Goal: Transaction & Acquisition: Purchase product/service

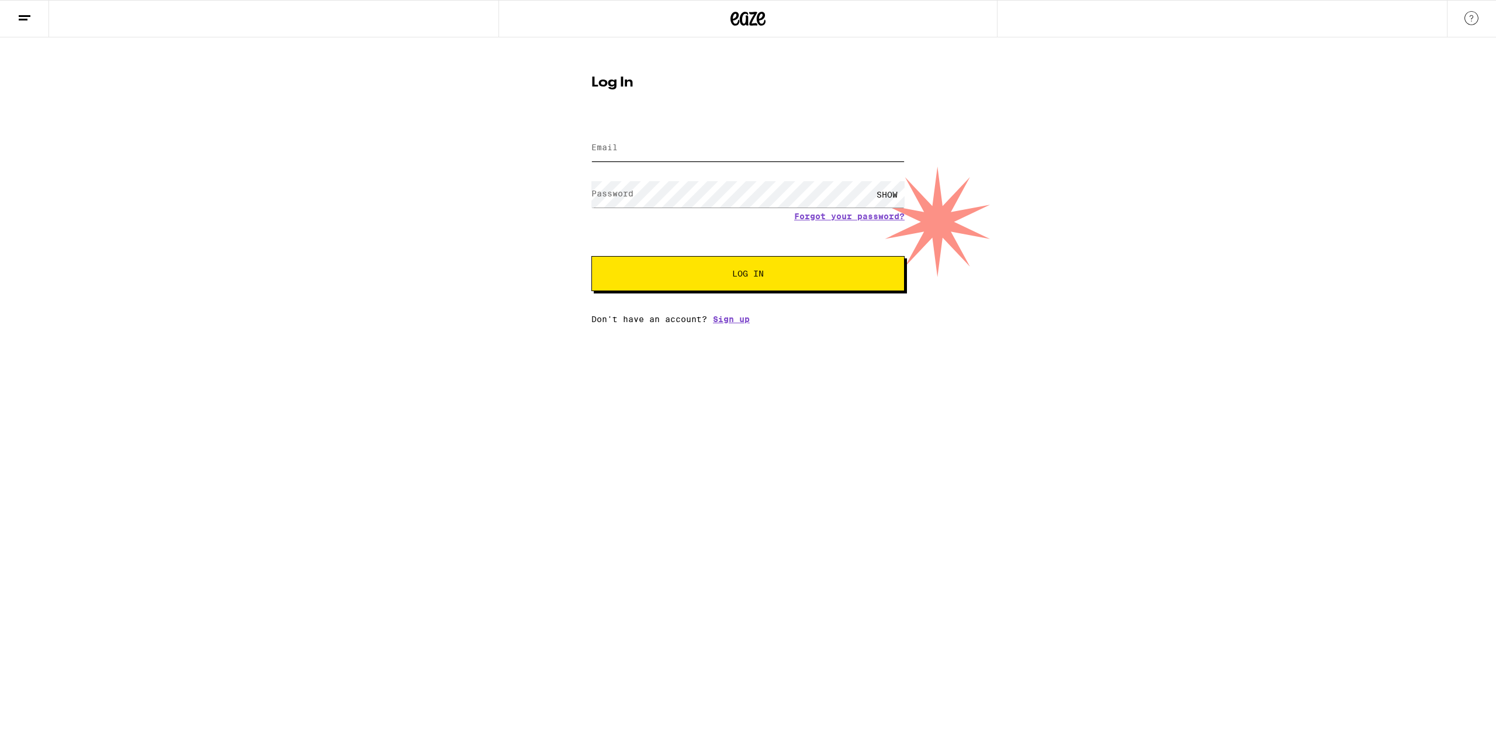
type input "[EMAIL_ADDRESS][DOMAIN_NAME]"
click at [722, 279] on button "Log In" at bounding box center [747, 273] width 313 height 35
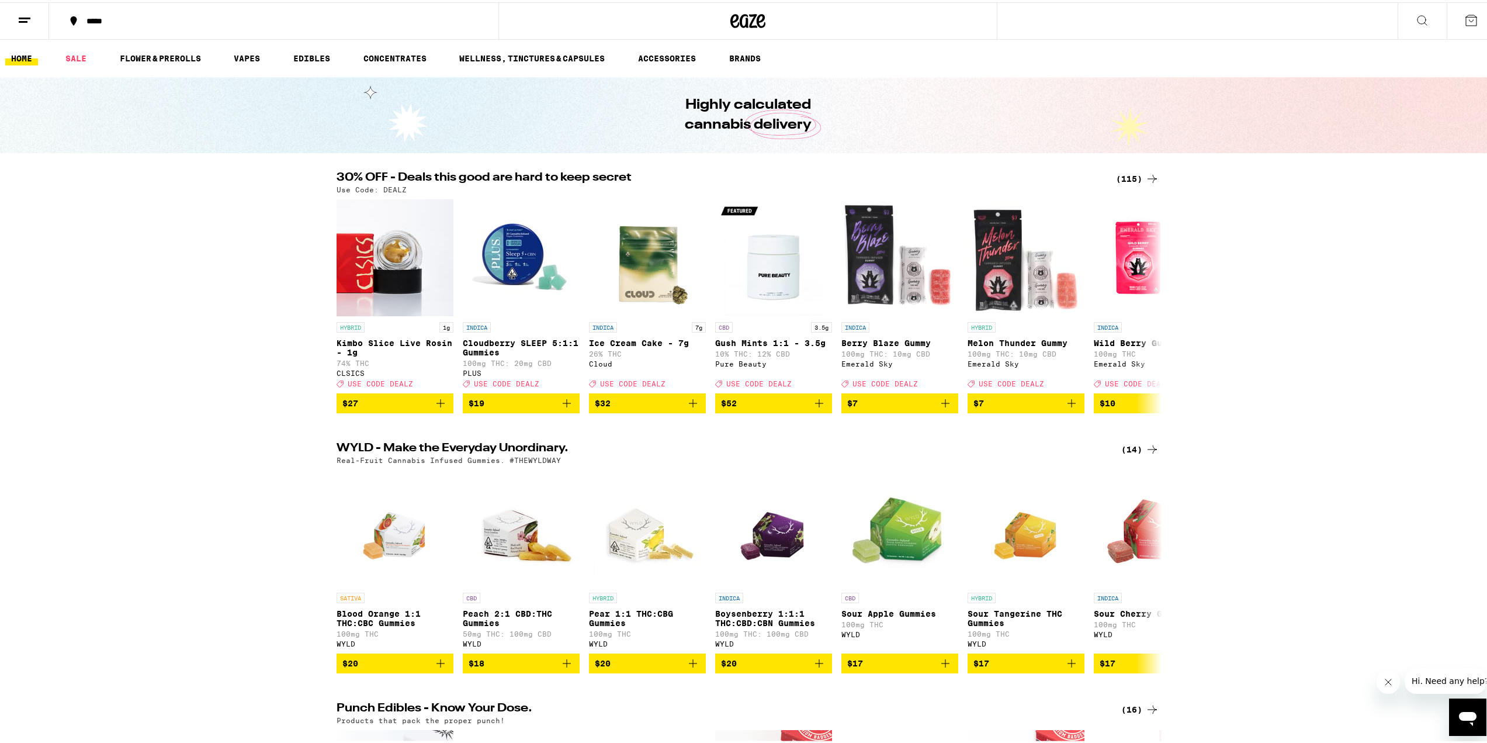
click at [1130, 179] on div "(115)" at bounding box center [1137, 176] width 43 height 14
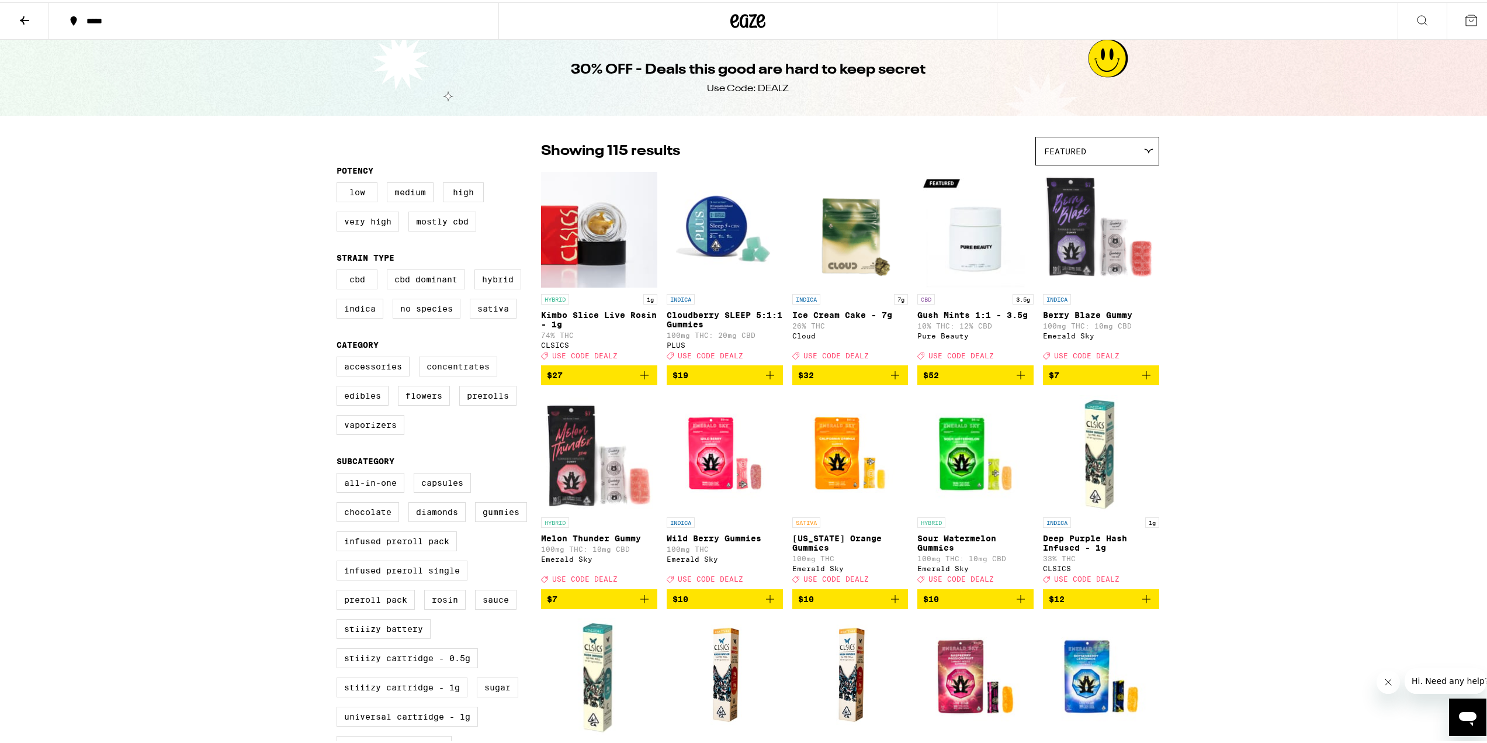
click at [458, 364] on label "Concentrates" at bounding box center [458, 364] width 78 height 20
click at [340, 357] on input "Concentrates" at bounding box center [339, 356] width 1 height 1
checkbox input "true"
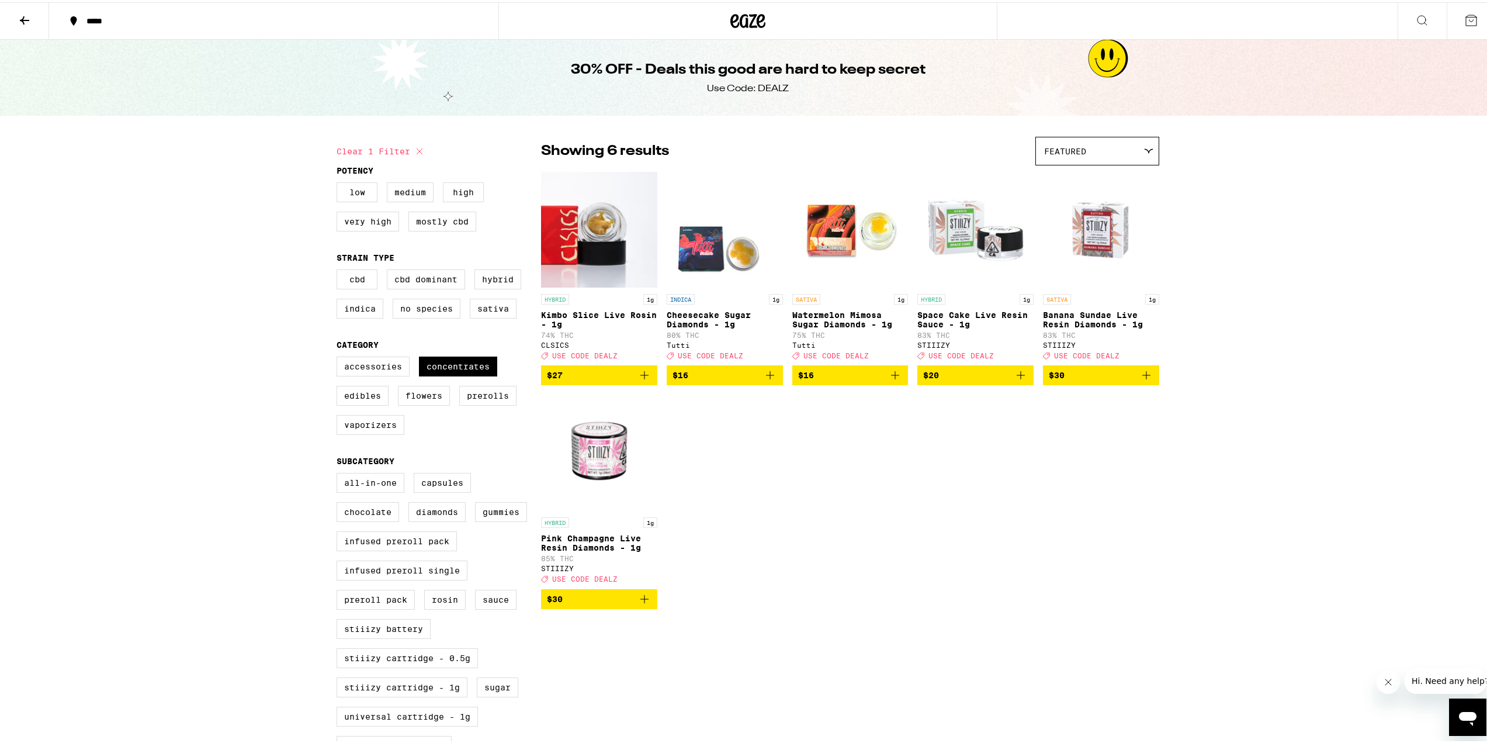
click at [766, 377] on icon "Add to bag" at bounding box center [770, 373] width 8 height 8
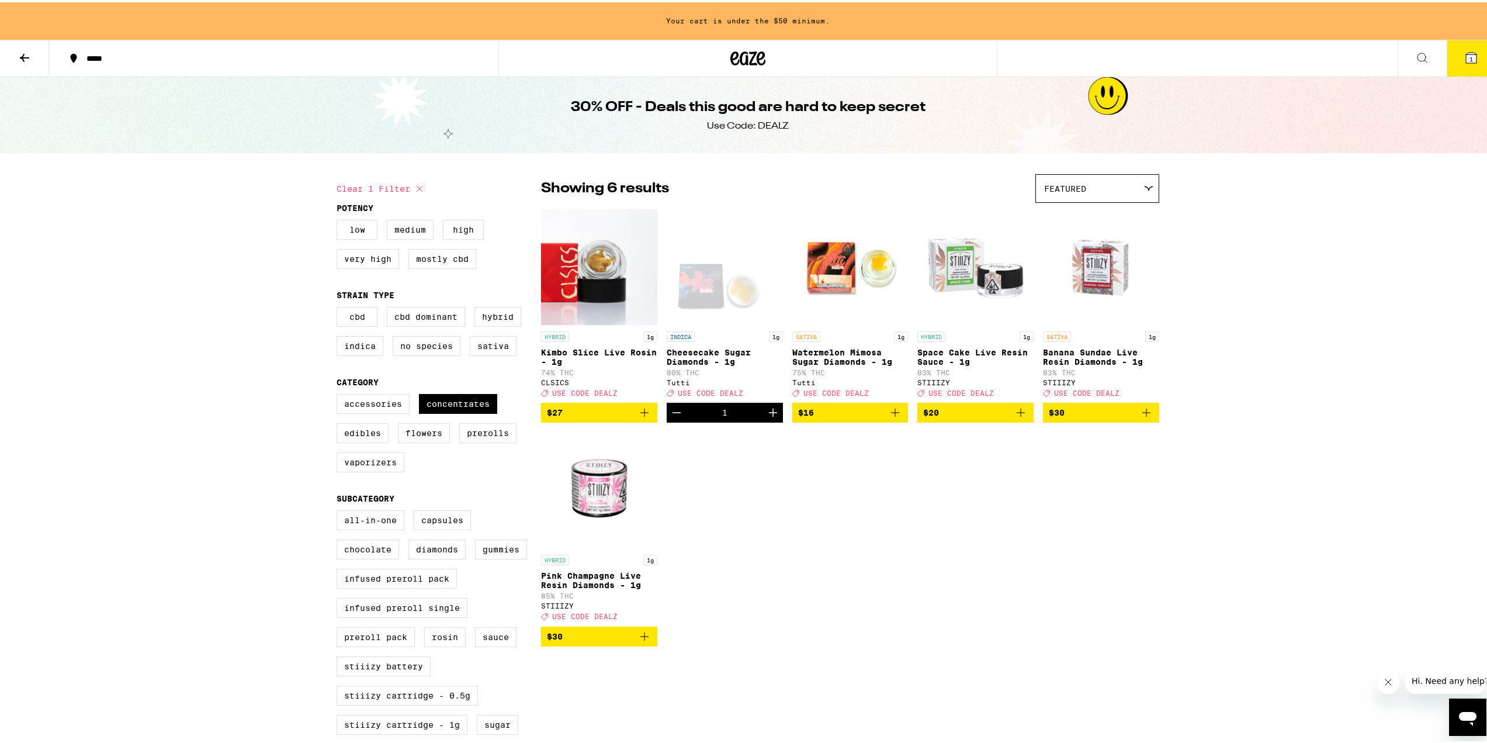
click at [892, 417] on icon "Add to bag" at bounding box center [895, 410] width 14 height 14
click at [1019, 417] on icon "Add to bag" at bounding box center [1021, 410] width 14 height 14
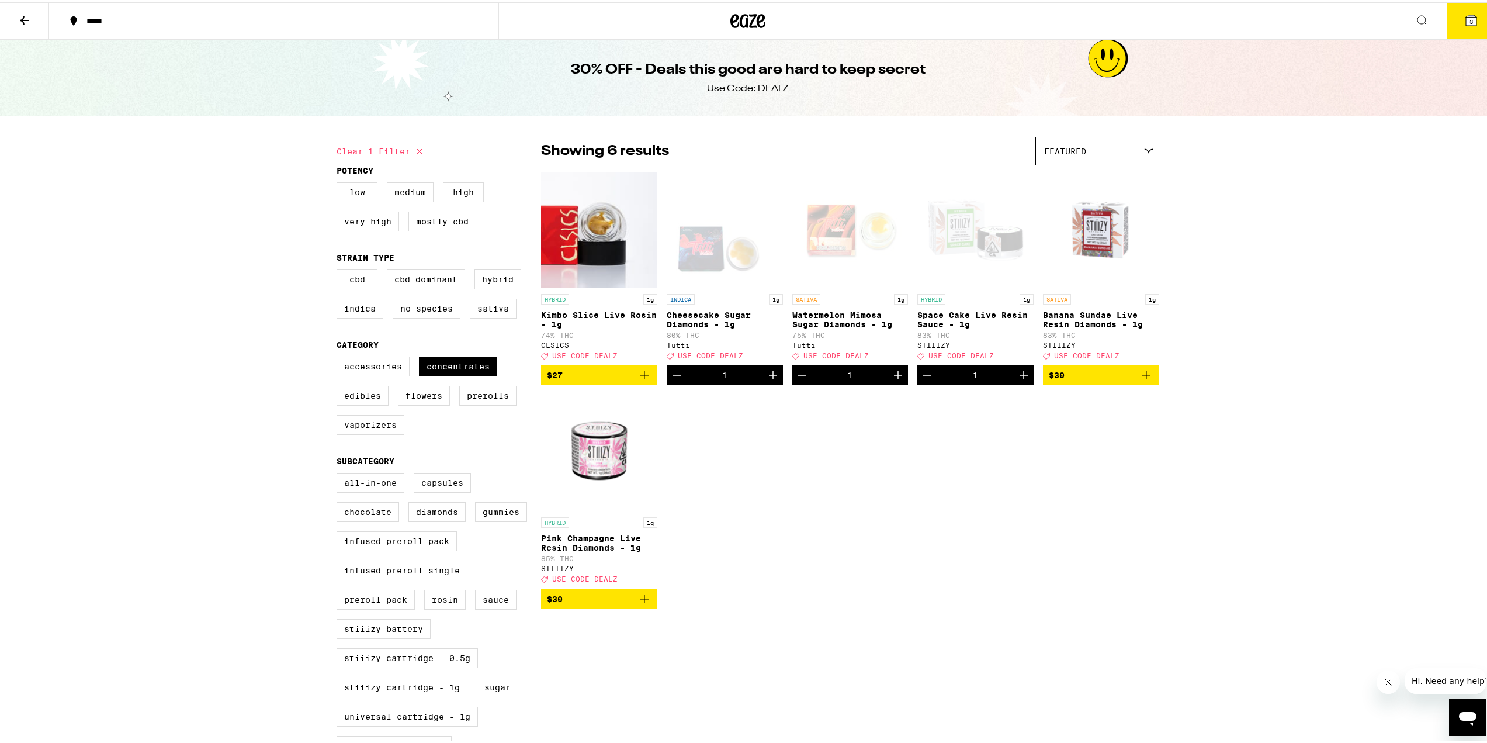
click at [645, 604] on icon "Add to bag" at bounding box center [645, 597] width 14 height 14
click at [1447, 25] on button "4" at bounding box center [1471, 19] width 49 height 36
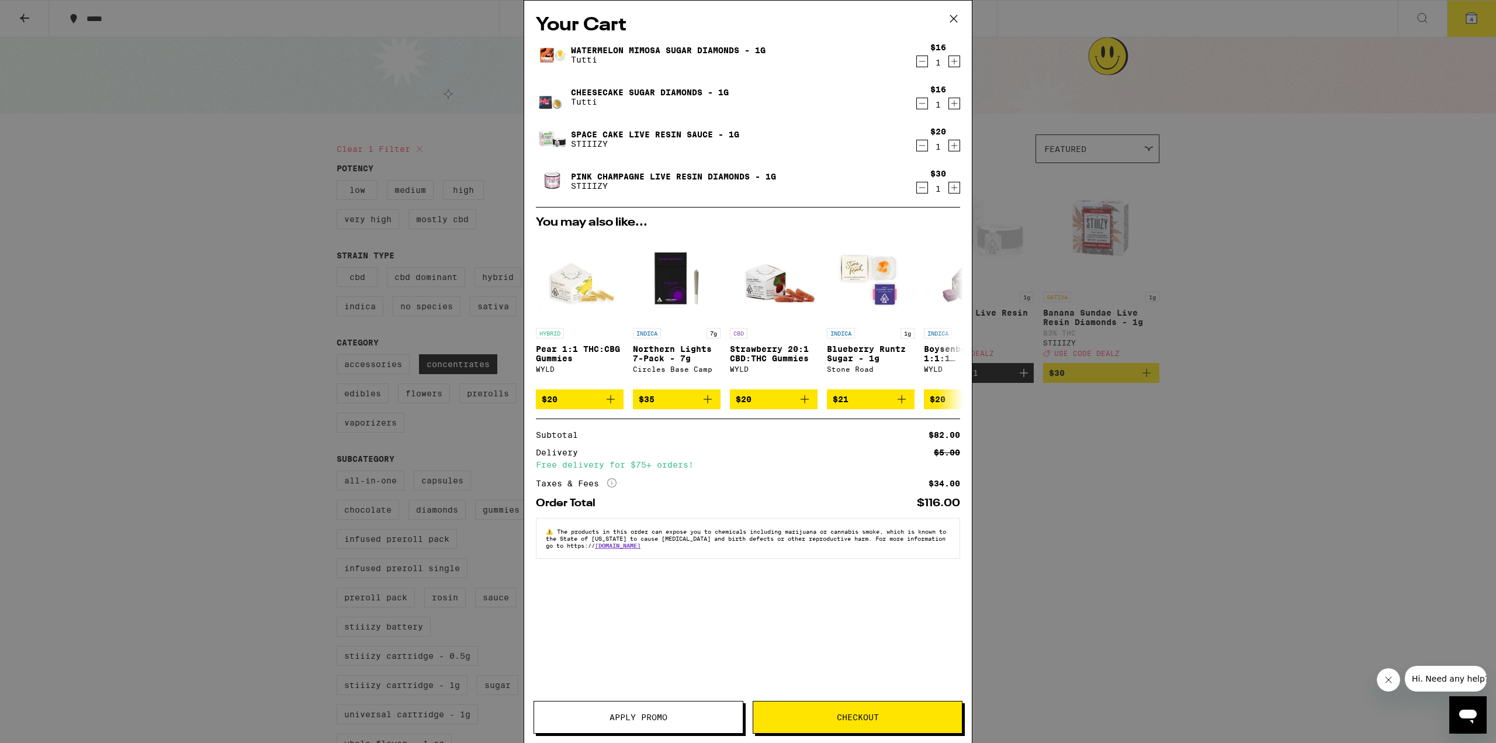
click at [650, 710] on button "Apply Promo" at bounding box center [639, 717] width 210 height 33
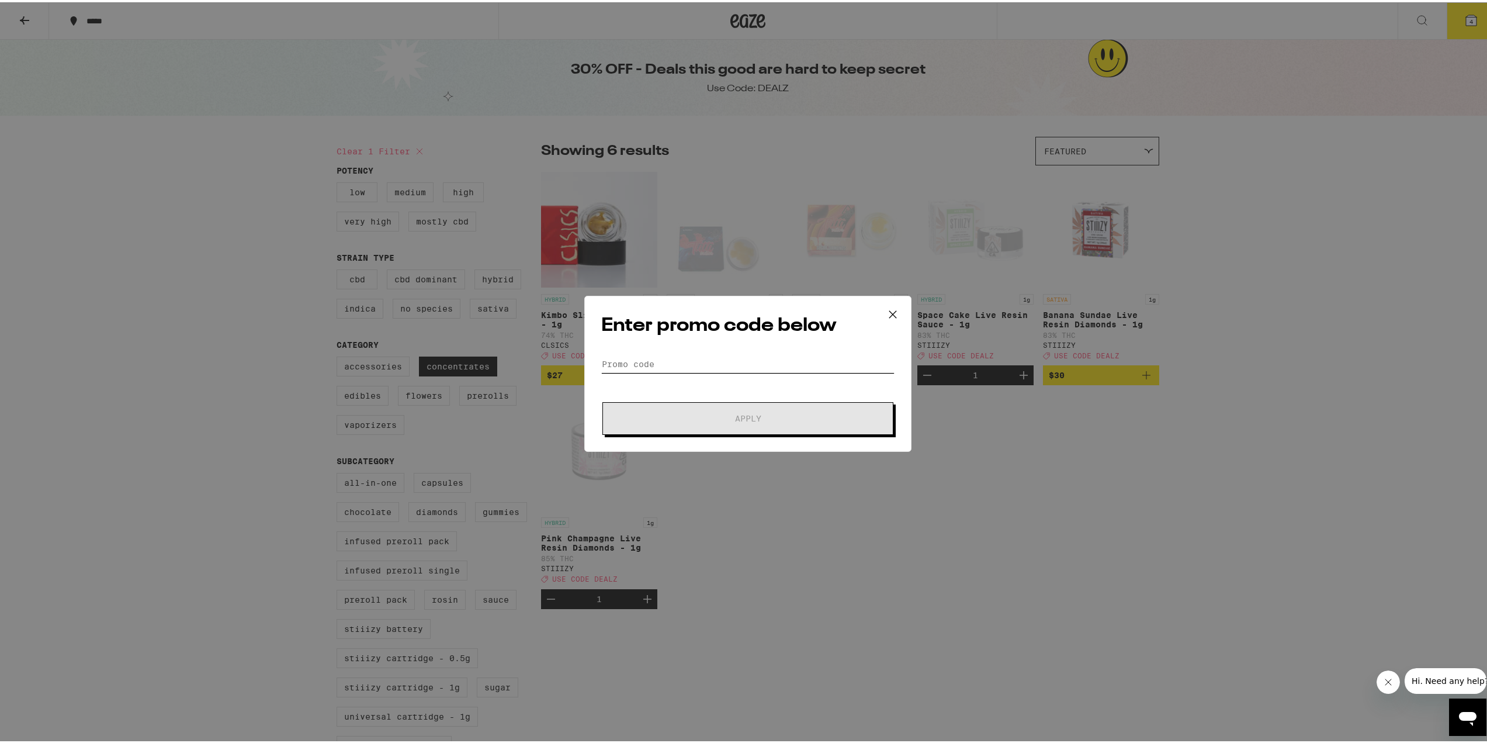
click at [690, 359] on input "Promo Code" at bounding box center [747, 362] width 293 height 18
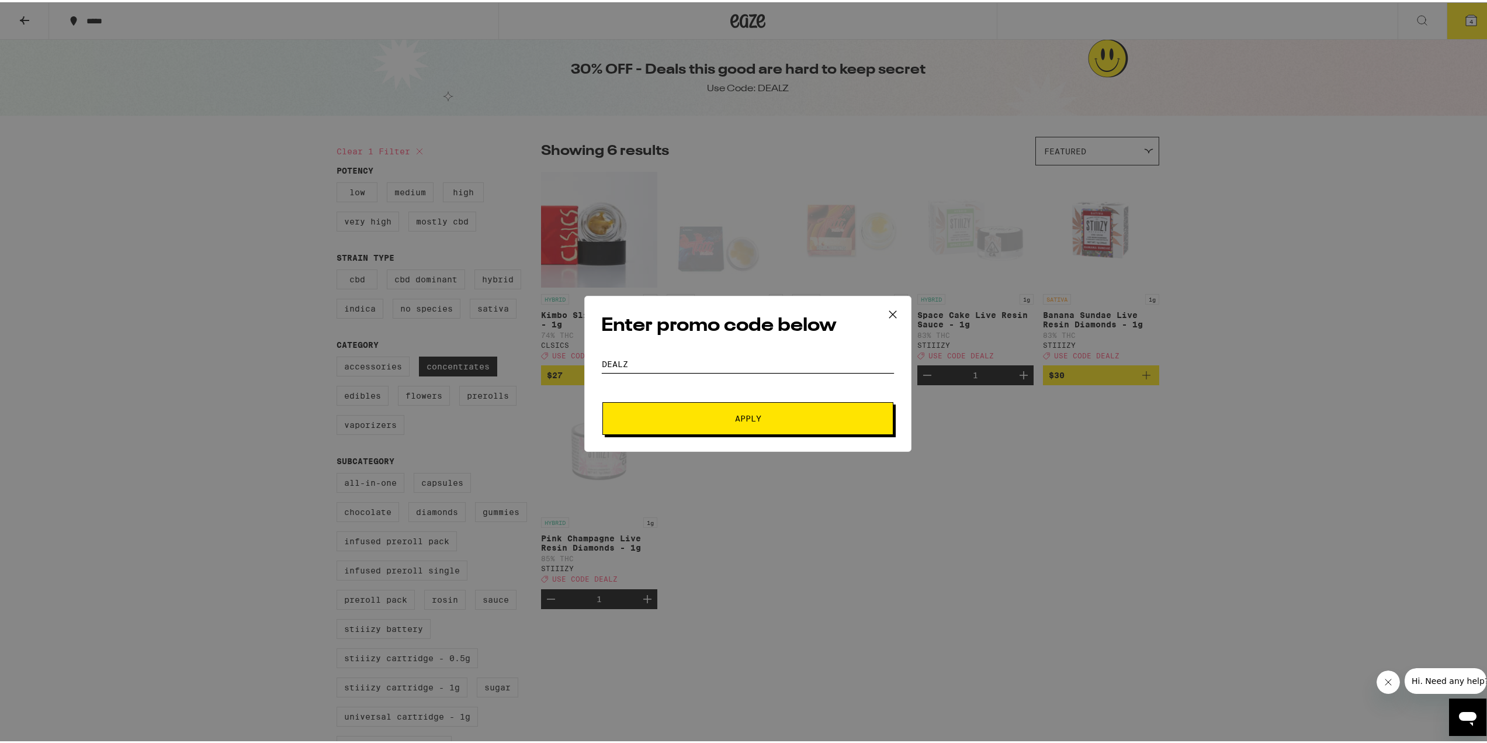
type input "dealz"
click at [711, 410] on button "Apply" at bounding box center [748, 416] width 291 height 33
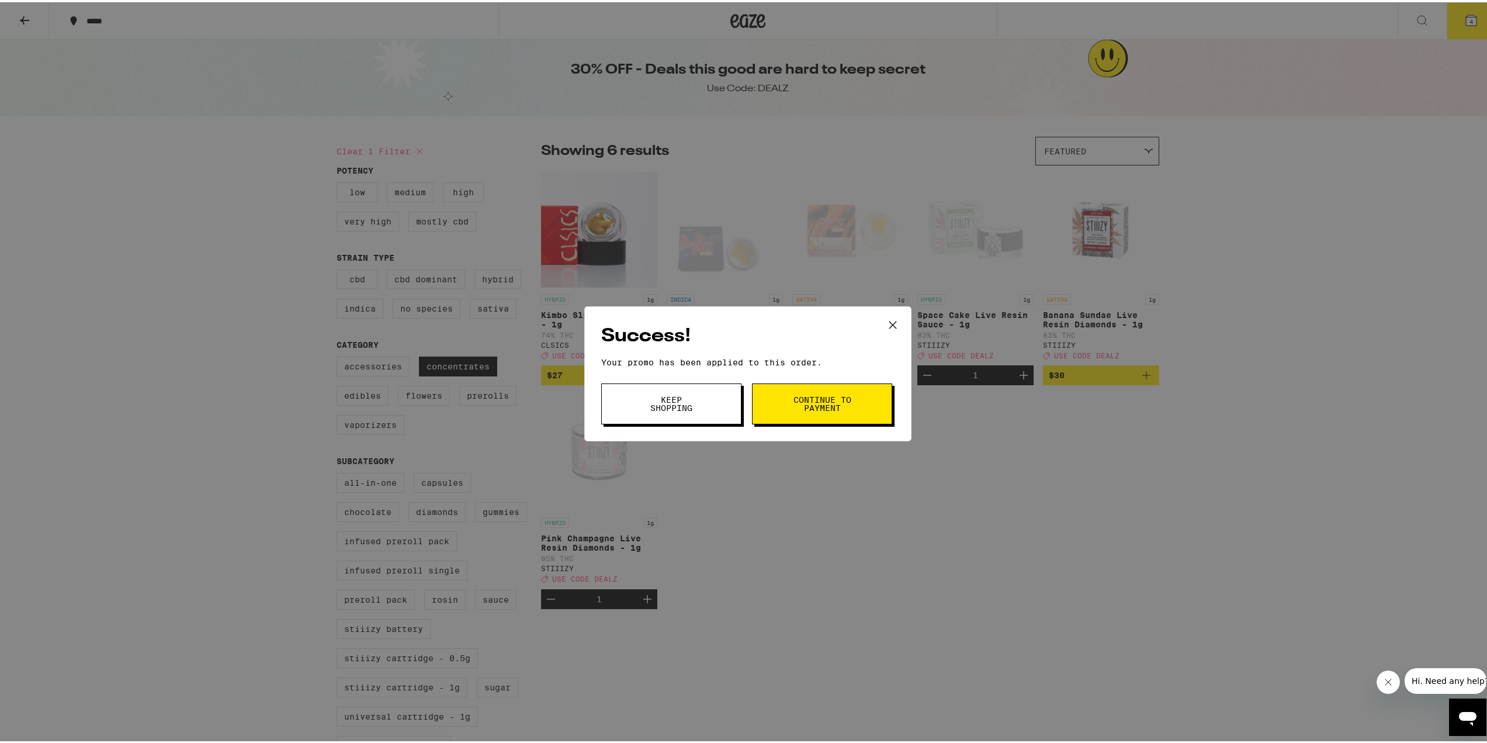
click at [665, 407] on span "Keep Shopping" at bounding box center [672, 401] width 60 height 16
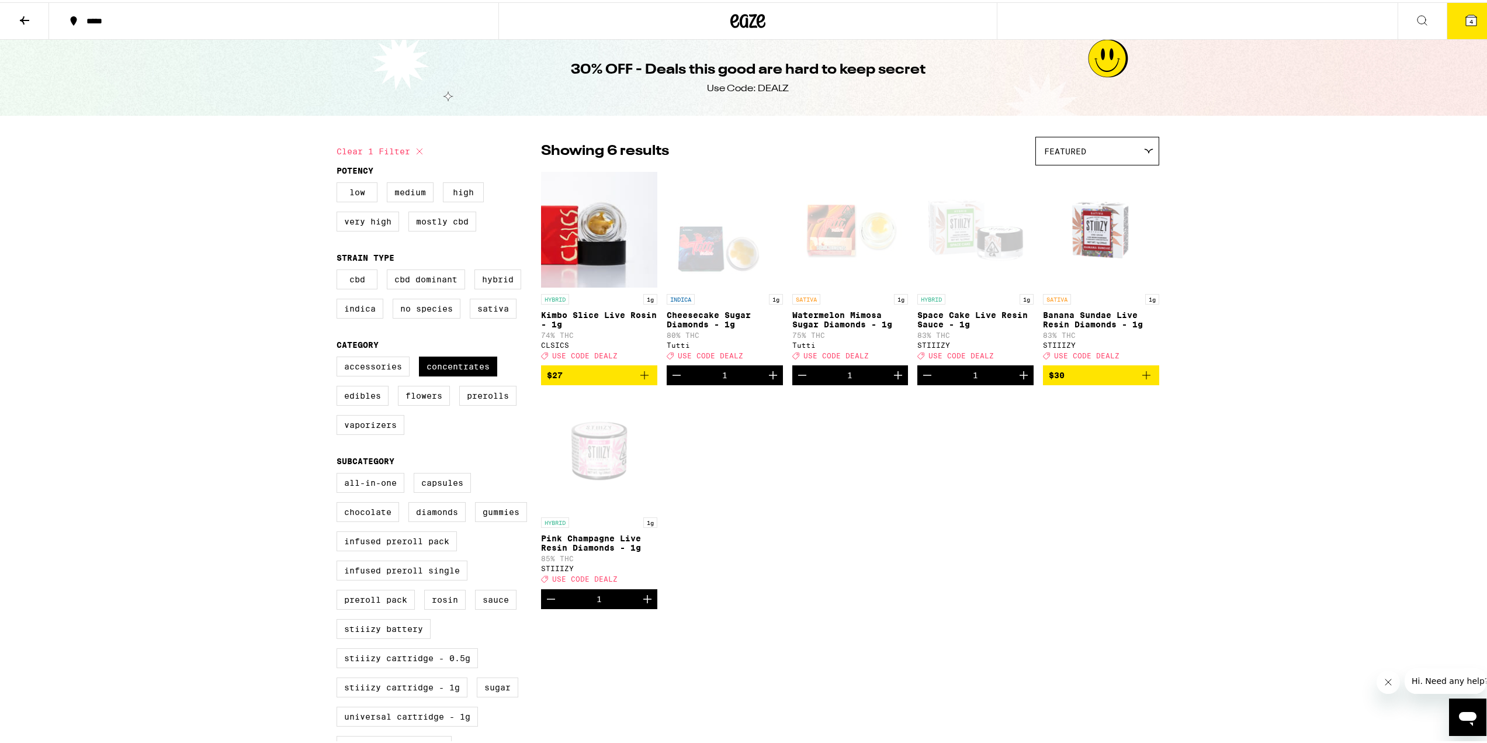
click at [1460, 3] on button "4" at bounding box center [1471, 19] width 49 height 36
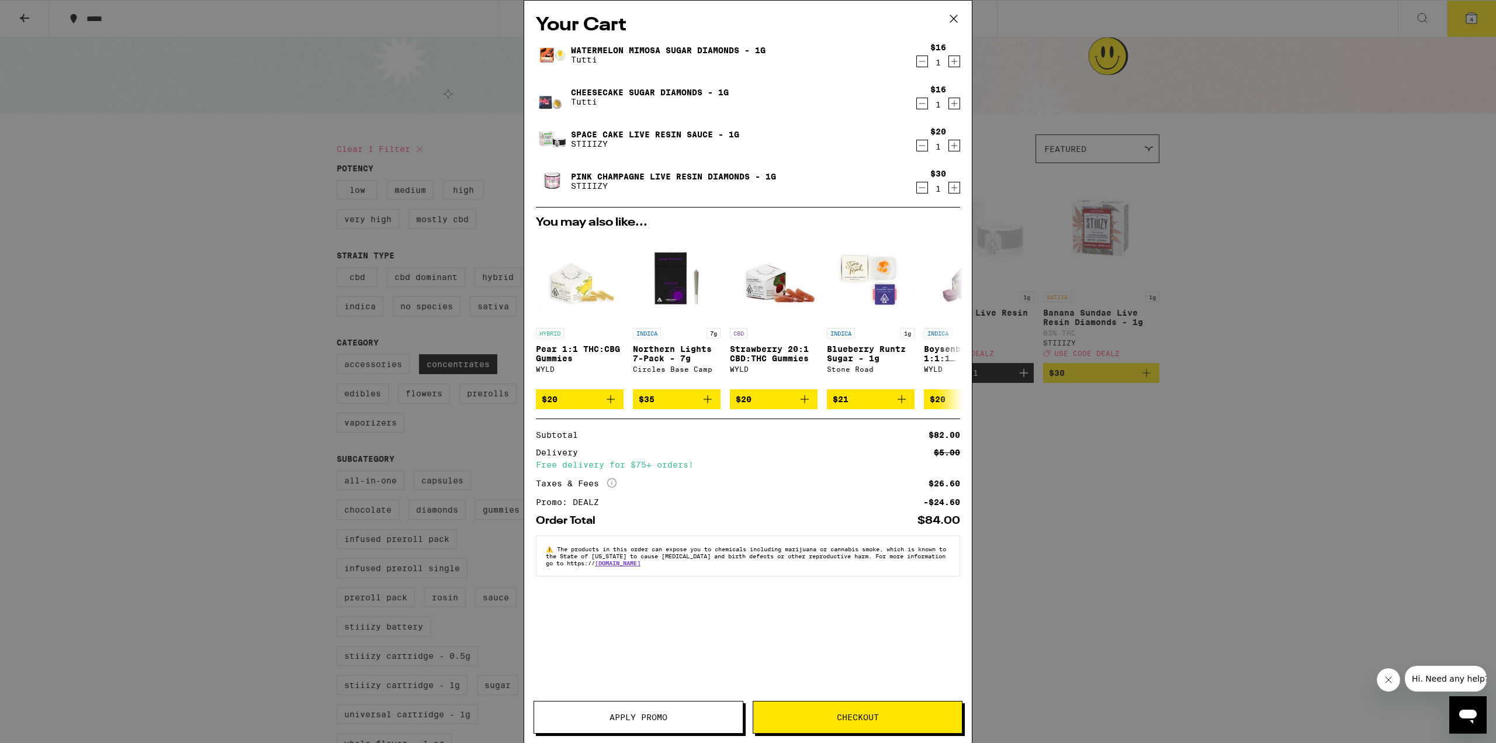
click at [956, 15] on icon at bounding box center [954, 19] width 18 height 18
